Goal: Transaction & Acquisition: Purchase product/service

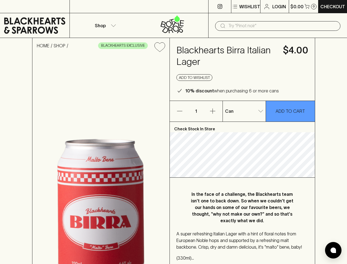
click at [245, 7] on p "Wishlist" at bounding box center [249, 6] width 21 height 7
click at [278, 26] on input "text" at bounding box center [282, 25] width 108 height 9
click at [160, 47] on icon "Add to wishlist" at bounding box center [159, 46] width 10 height 9
click at [195, 77] on button "Add to wishlist" at bounding box center [194, 77] width 36 height 7
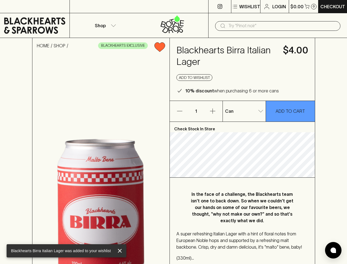
click at [180, 111] on icon "button" at bounding box center [179, 111] width 5 height 0
